Goal: Go to known website: Go to known website

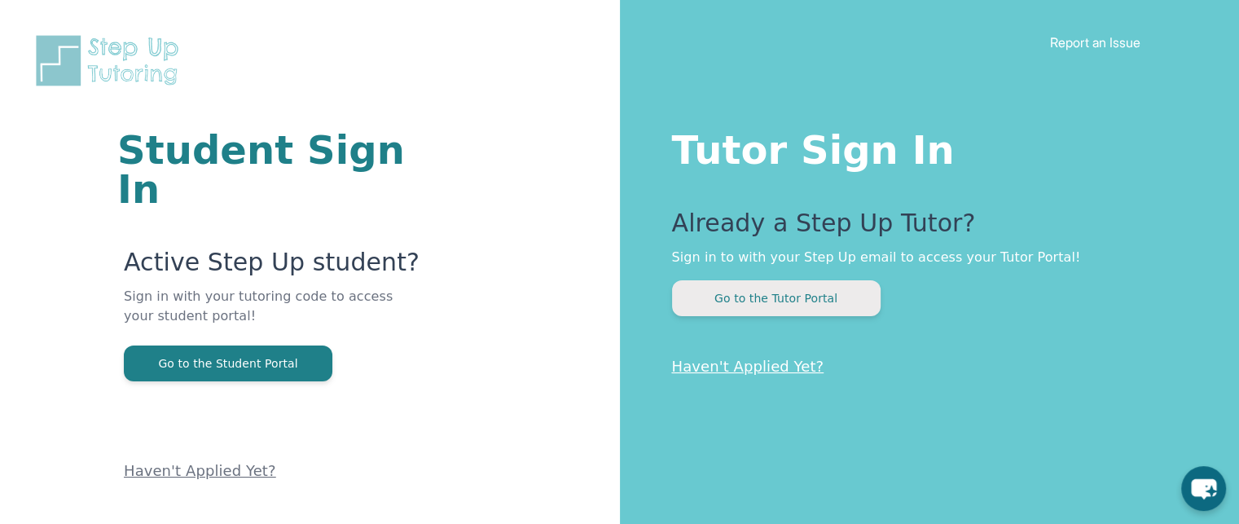
click at [746, 296] on button "Go to the Tutor Portal" at bounding box center [776, 298] width 209 height 36
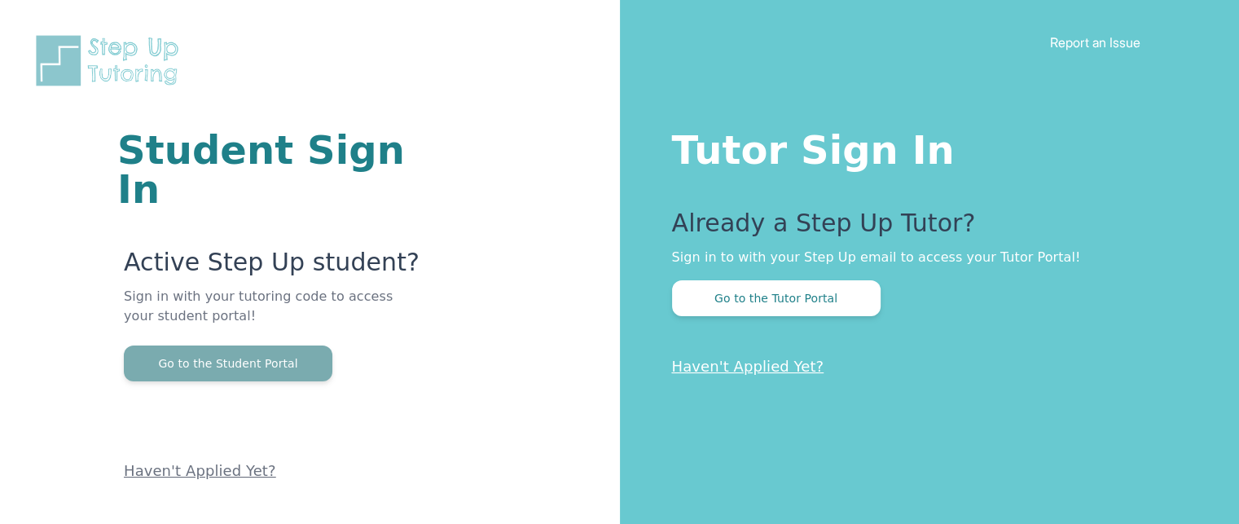
click at [250, 345] on button "Go to the Student Portal" at bounding box center [228, 363] width 209 height 36
